Goal: Task Accomplishment & Management: Use online tool/utility

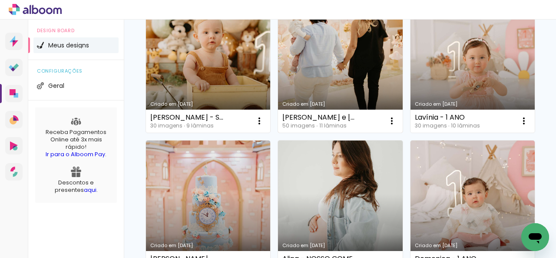
scroll to position [87, 0]
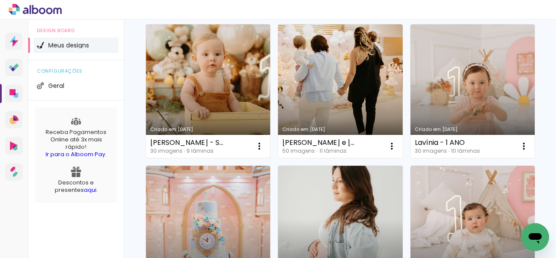
click at [228, 110] on link "Criado em [DATE]" at bounding box center [208, 90] width 124 height 133
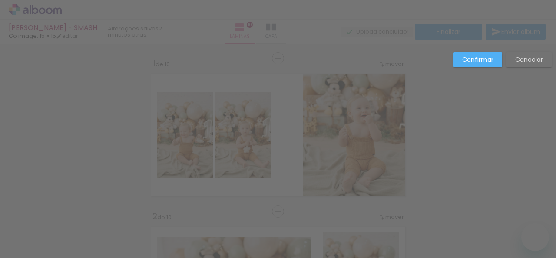
click at [460, 64] on paper-button "Confirmar" at bounding box center [477, 59] width 49 height 15
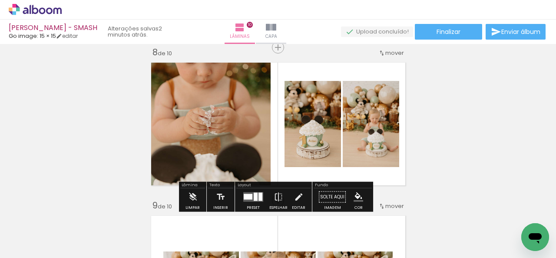
scroll to position [1311, 0]
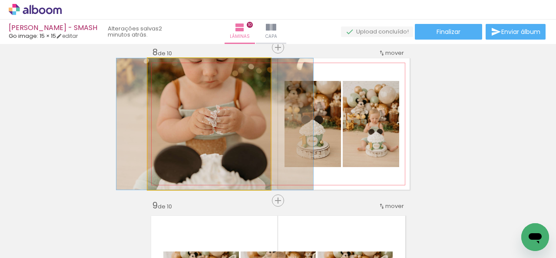
drag, startPoint x: 216, startPoint y: 114, endPoint x: 221, endPoint y: 115, distance: 5.7
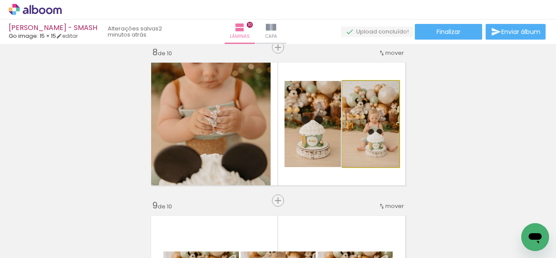
drag, startPoint x: 379, startPoint y: 141, endPoint x: 366, endPoint y: 119, distance: 26.1
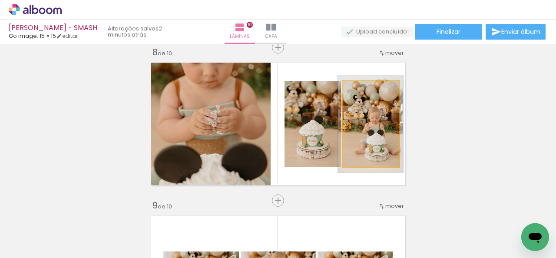
type paper-slider "113"
click at [362, 93] on div at bounding box center [364, 90] width 8 height 8
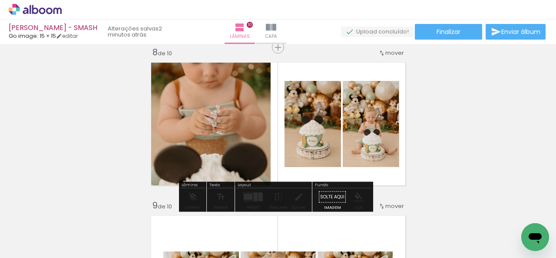
drag, startPoint x: 371, startPoint y: 122, endPoint x: 355, endPoint y: 121, distance: 16.1
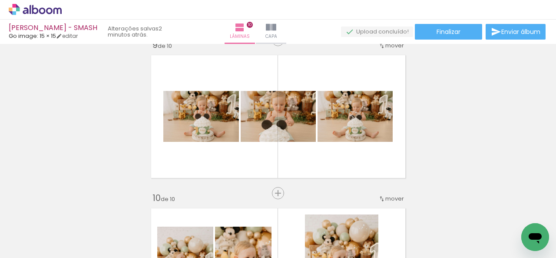
scroll to position [1255, 0]
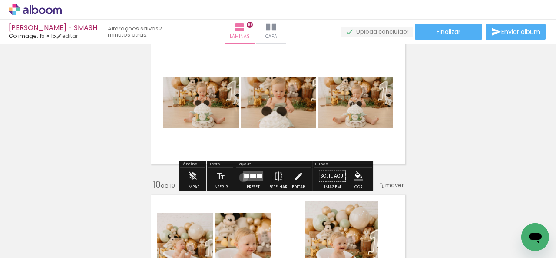
click at [244, 177] on div at bounding box center [246, 176] width 5 height 4
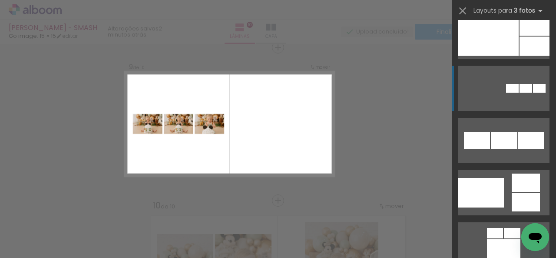
scroll to position [1598, 0]
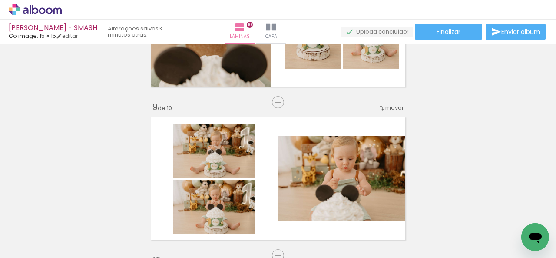
scroll to position [1234, 0]
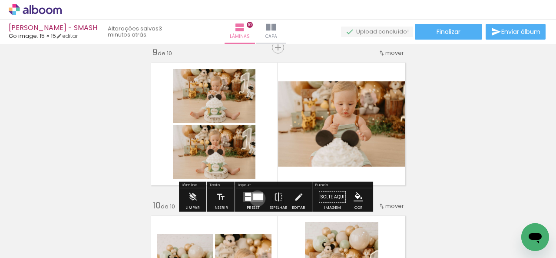
drag, startPoint x: 255, startPoint y: 198, endPoint x: 292, endPoint y: 168, distance: 47.0
click at [255, 197] on div at bounding box center [258, 196] width 10 height 7
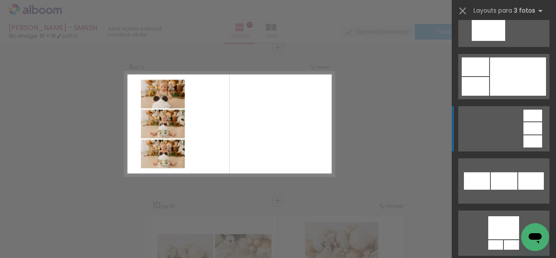
scroll to position [1963, 0]
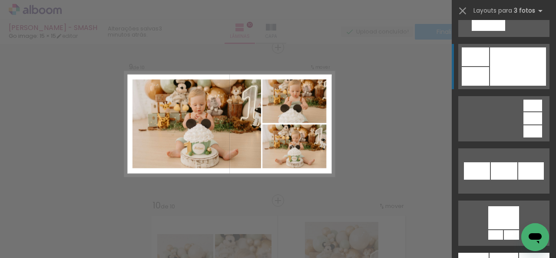
click at [502, 31] on div at bounding box center [488, 20] width 33 height 22
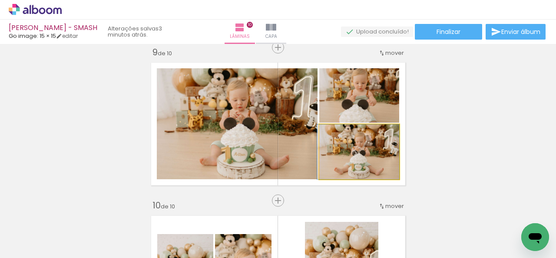
drag, startPoint x: 379, startPoint y: 160, endPoint x: 286, endPoint y: 140, distance: 95.5
click at [0, 0] on slot at bounding box center [0, 0] width 0 height 0
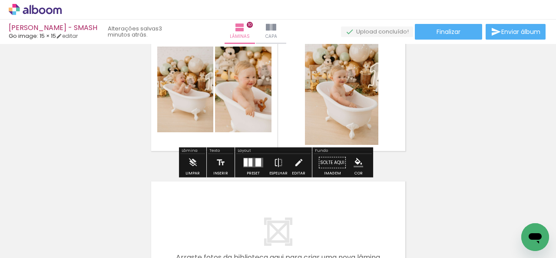
scroll to position [1407, 0]
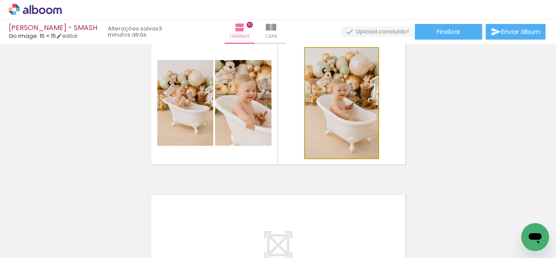
click at [357, 125] on quentale-photo at bounding box center [341, 103] width 73 height 110
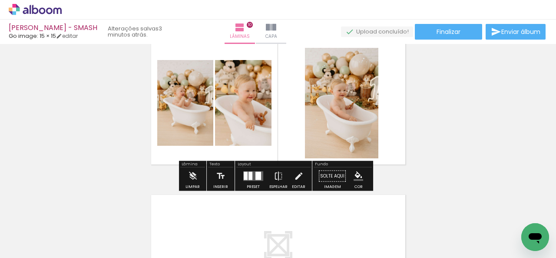
click at [258, 178] on div at bounding box center [258, 176] width 6 height 8
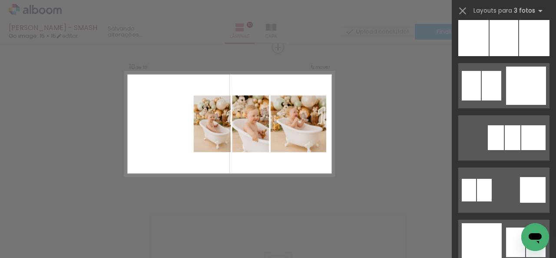
scroll to position [851, 0]
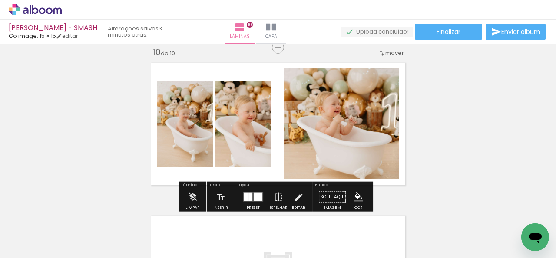
click at [254, 197] on div at bounding box center [258, 196] width 9 height 8
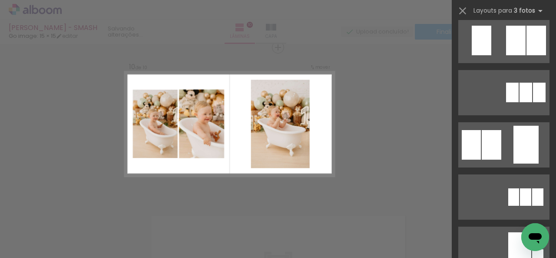
scroll to position [0, 0]
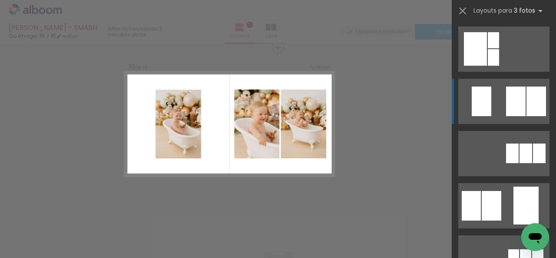
click at [519, 143] on div at bounding box center [525, 153] width 13 height 20
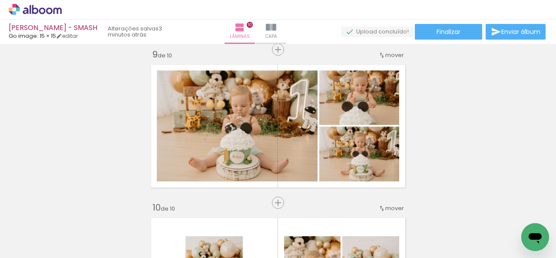
scroll to position [1213, 0]
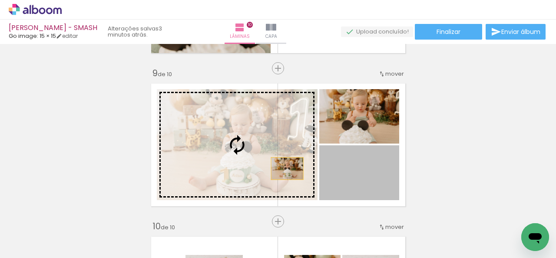
drag, startPoint x: 381, startPoint y: 180, endPoint x: 277, endPoint y: 166, distance: 104.8
click at [0, 0] on slot at bounding box center [0, 0] width 0 height 0
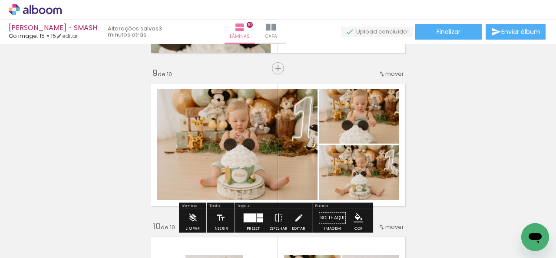
scroll to position [1256, 0]
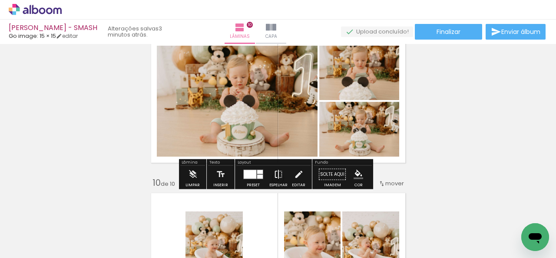
click at [277, 176] on iron-icon at bounding box center [279, 173] width 10 height 17
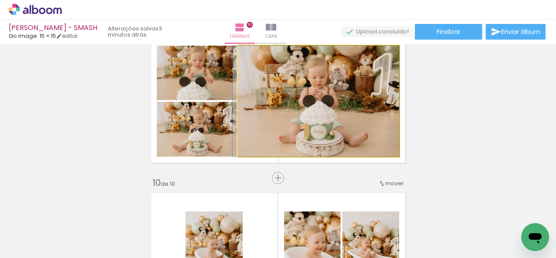
drag, startPoint x: 373, startPoint y: 144, endPoint x: 367, endPoint y: 145, distance: 7.1
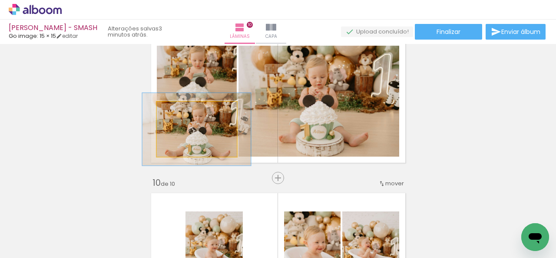
drag, startPoint x: 173, startPoint y: 115, endPoint x: 183, endPoint y: 115, distance: 10.4
type paper-slider "135"
click at [183, 115] on div at bounding box center [187, 111] width 14 height 14
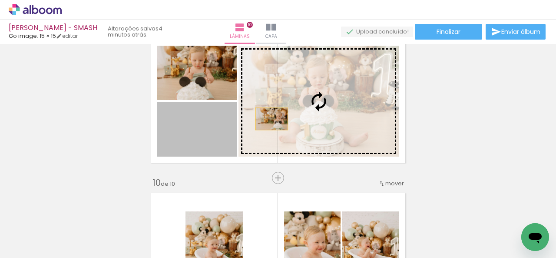
drag, startPoint x: 203, startPoint y: 129, endPoint x: 269, endPoint y: 118, distance: 66.9
click at [0, 0] on slot at bounding box center [0, 0] width 0 height 0
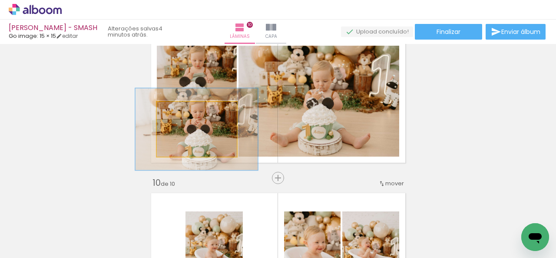
drag, startPoint x: 184, startPoint y: 115, endPoint x: 192, endPoint y: 117, distance: 8.5
click at [192, 117] on div at bounding box center [194, 111] width 34 height 14
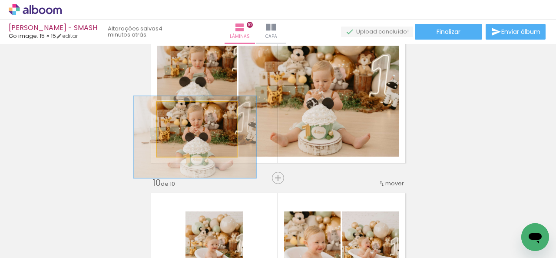
drag, startPoint x: 221, startPoint y: 141, endPoint x: 221, endPoint y: 147, distance: 5.7
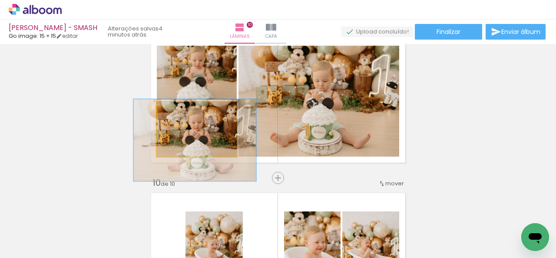
click at [201, 142] on quentale-photo at bounding box center [197, 129] width 80 height 55
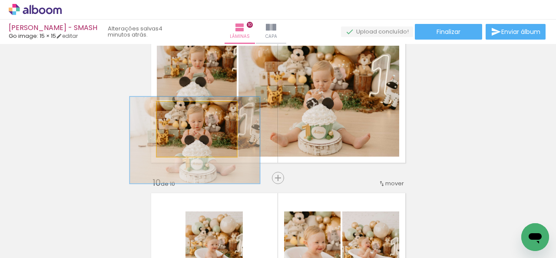
type paper-slider "158"
click at [193, 113] on div at bounding box center [197, 111] width 8 height 8
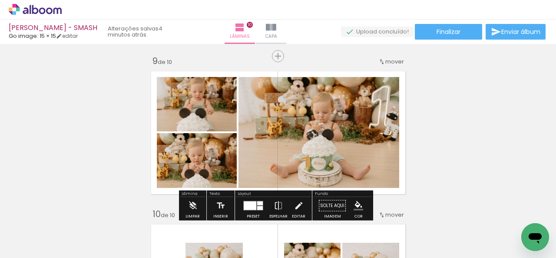
scroll to position [1213, 0]
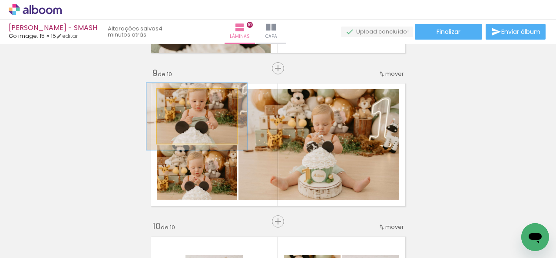
drag, startPoint x: 175, startPoint y: 97, endPoint x: 182, endPoint y: 99, distance: 7.7
type paper-slider "124"
click at [182, 99] on div at bounding box center [184, 98] width 8 height 8
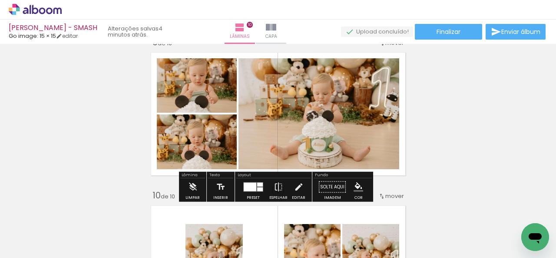
scroll to position [1256, 0]
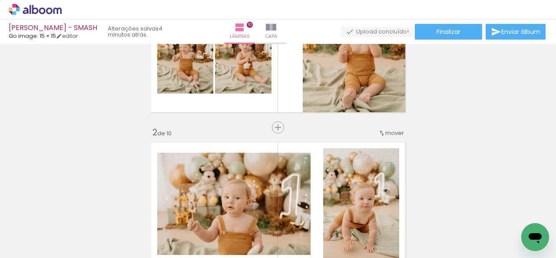
scroll to position [0, 0]
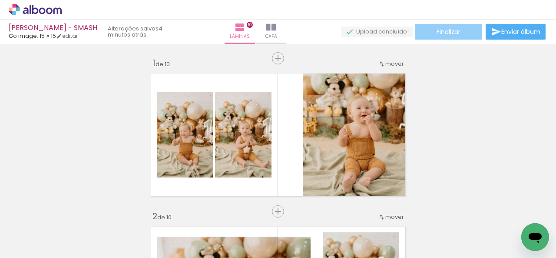
click at [436, 37] on paper-button "Finalizar" at bounding box center [448, 32] width 67 height 16
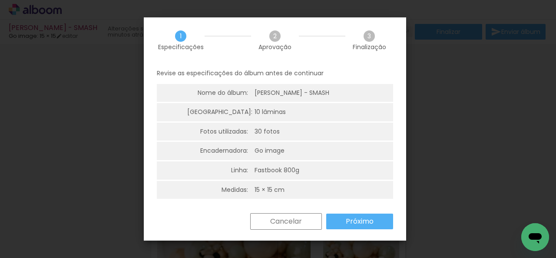
click at [0, 0] on slot "Próximo" at bounding box center [0, 0] width 0 height 0
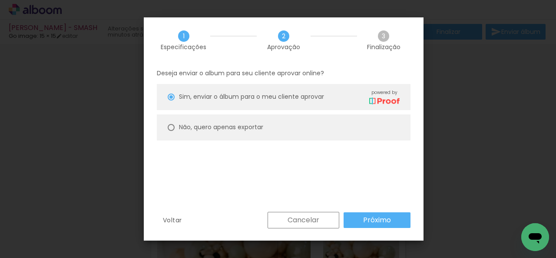
click at [280, 134] on paper-radio-button "Não, quero apenas exportar" at bounding box center [284, 127] width 254 height 26
type paper-radio-button "on"
click at [0, 0] on slot "Próximo" at bounding box center [0, 0] width 0 height 0
type input "Alta, 300 DPI"
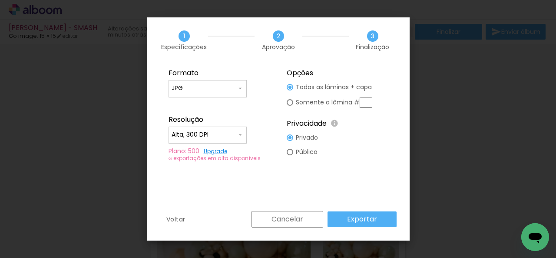
click at [358, 212] on paper-button "Exportar" at bounding box center [361, 219] width 69 height 16
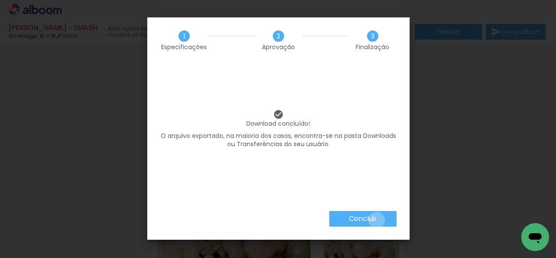
click at [0, 0] on slot "Concluir" at bounding box center [0, 0] width 0 height 0
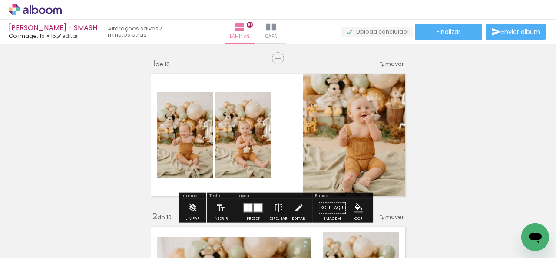
click at [25, 14] on icon at bounding box center [35, 9] width 53 height 11
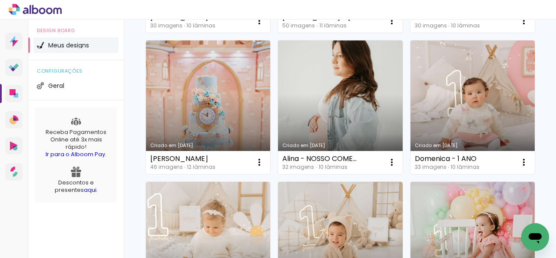
scroll to position [217, 0]
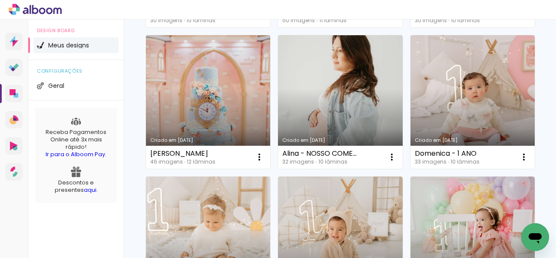
click at [270, 94] on link "Criado em [DATE]" at bounding box center [208, 101] width 124 height 133
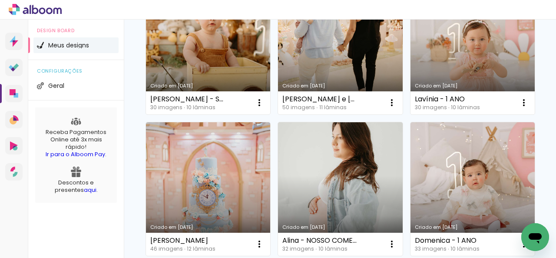
scroll to position [174, 0]
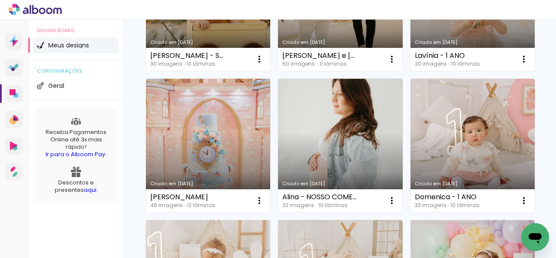
click at [270, 150] on link "Criado em [DATE]" at bounding box center [208, 145] width 124 height 133
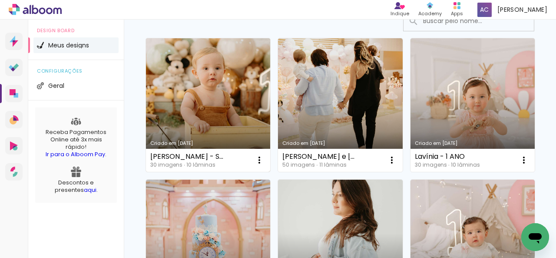
scroll to position [87, 0]
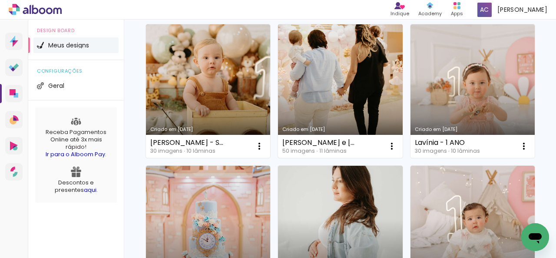
click at [303, 74] on link "Criado em [DATE]" at bounding box center [340, 90] width 124 height 133
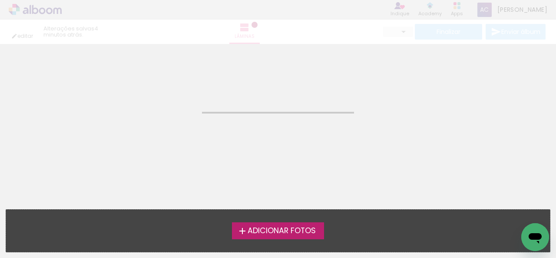
click at [303, 74] on neon-animatable "Confirmar Cancelar" at bounding box center [278, 88] width 556 height 88
